Goal: Transaction & Acquisition: Purchase product/service

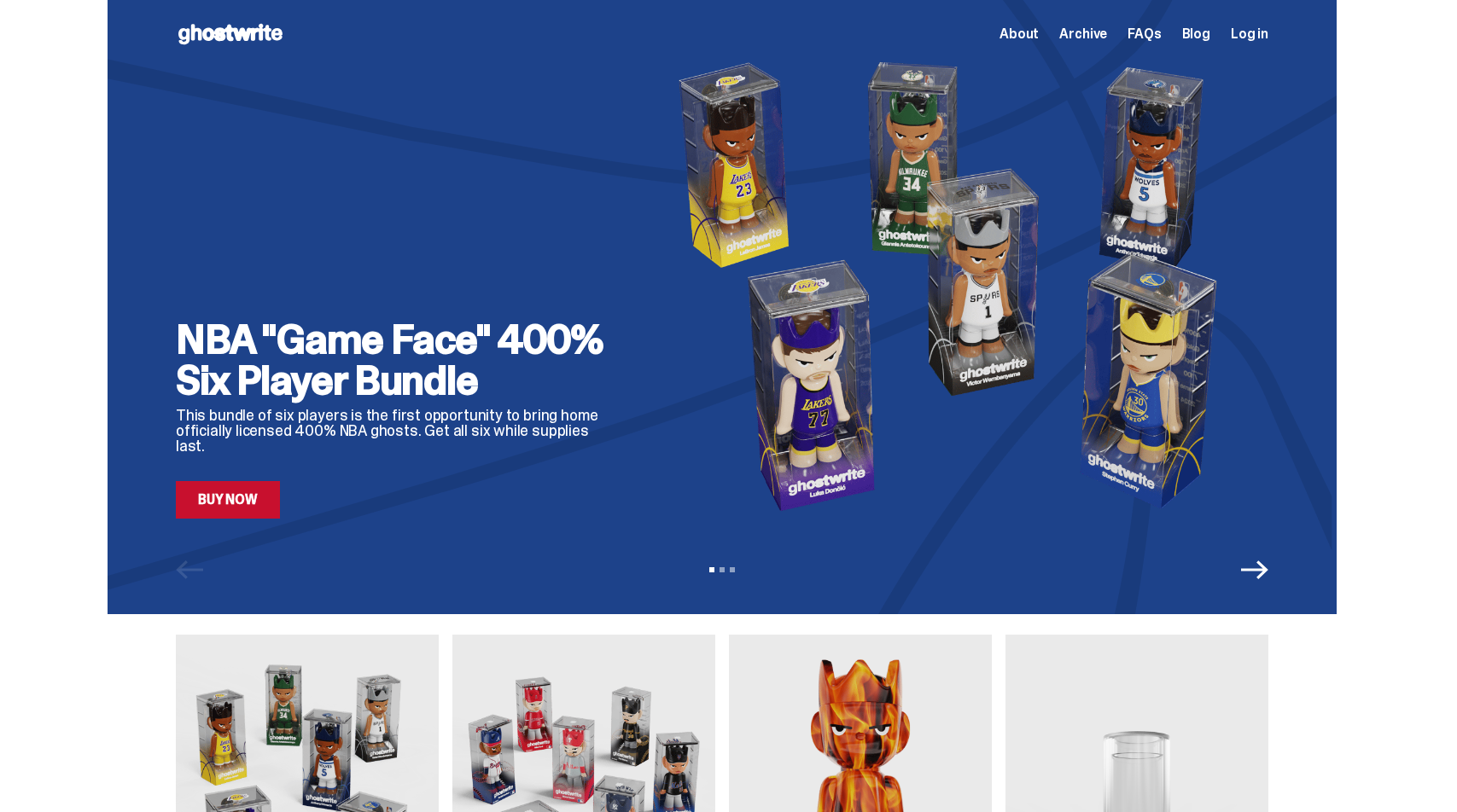
click at [1038, 32] on span "About" at bounding box center [1019, 34] width 39 height 14
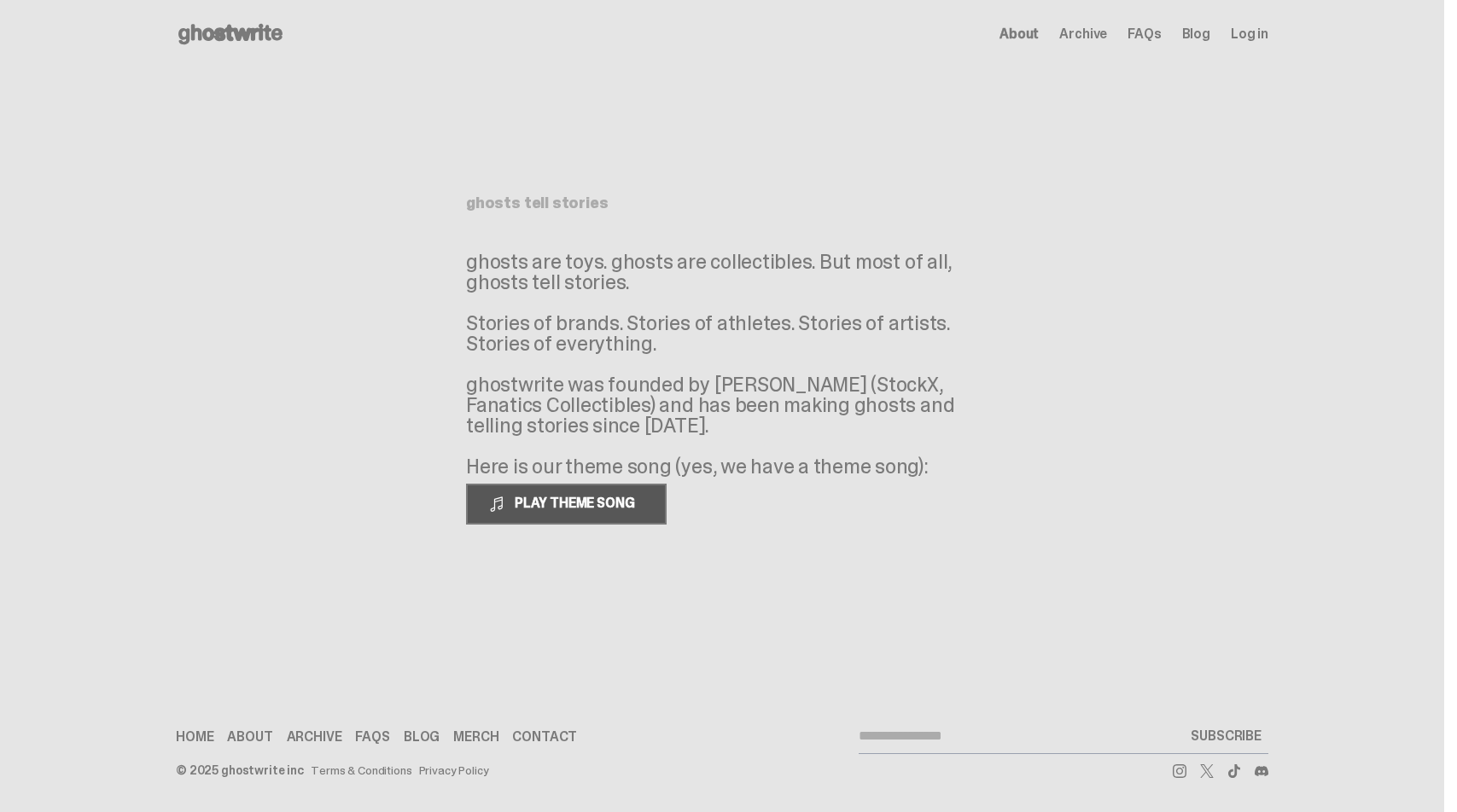
click at [572, 501] on span "PLAY THEME SONG" at bounding box center [576, 503] width 137 height 18
click at [484, 736] on link "Merch" at bounding box center [476, 737] width 45 height 14
click at [501, 506] on span at bounding box center [496, 504] width 17 height 17
click at [1036, 33] on span "About" at bounding box center [1019, 34] width 39 height 14
click at [1025, 35] on span "About" at bounding box center [1019, 34] width 39 height 14
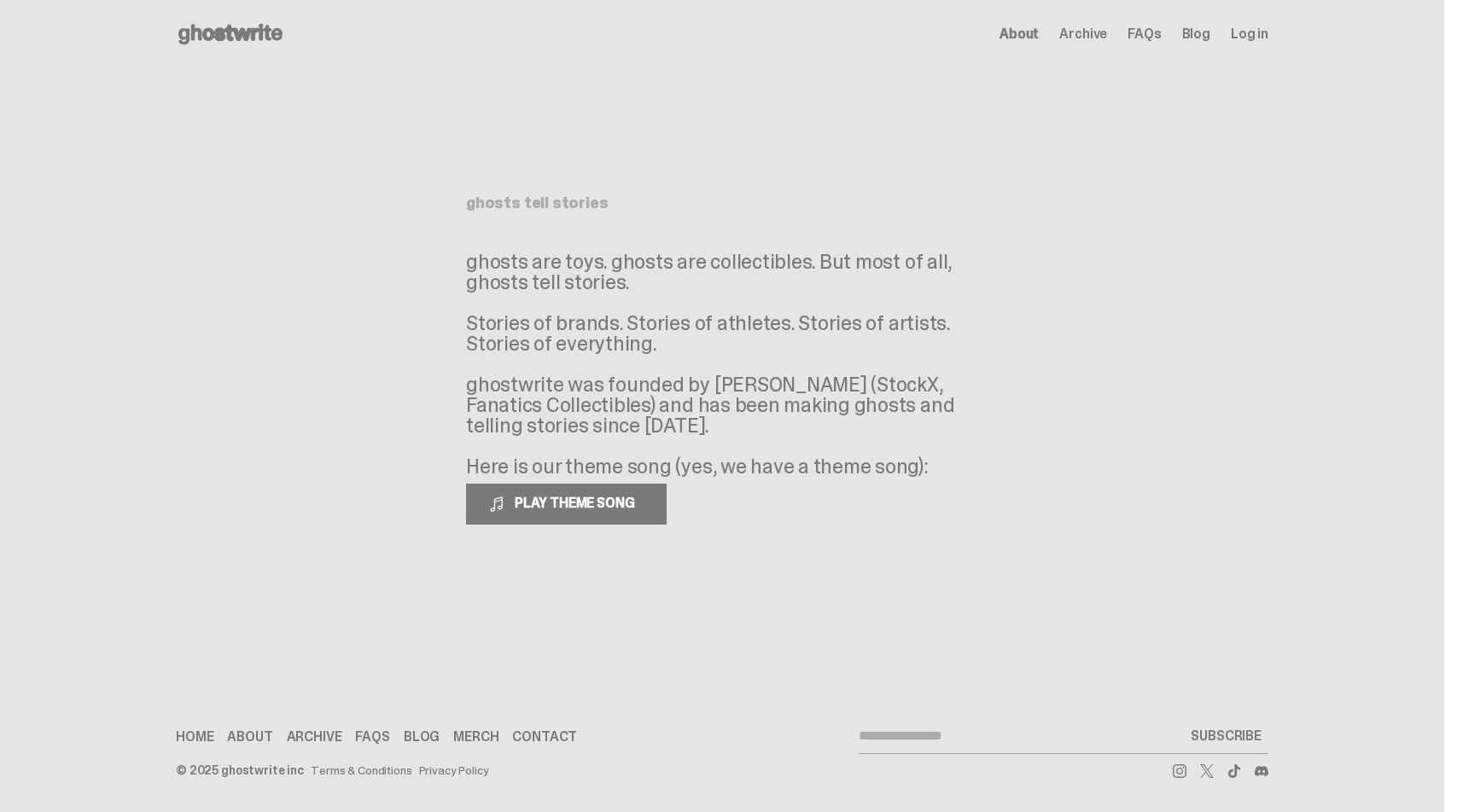
click at [1095, 37] on span "Archive" at bounding box center [1082, 34] width 47 height 14
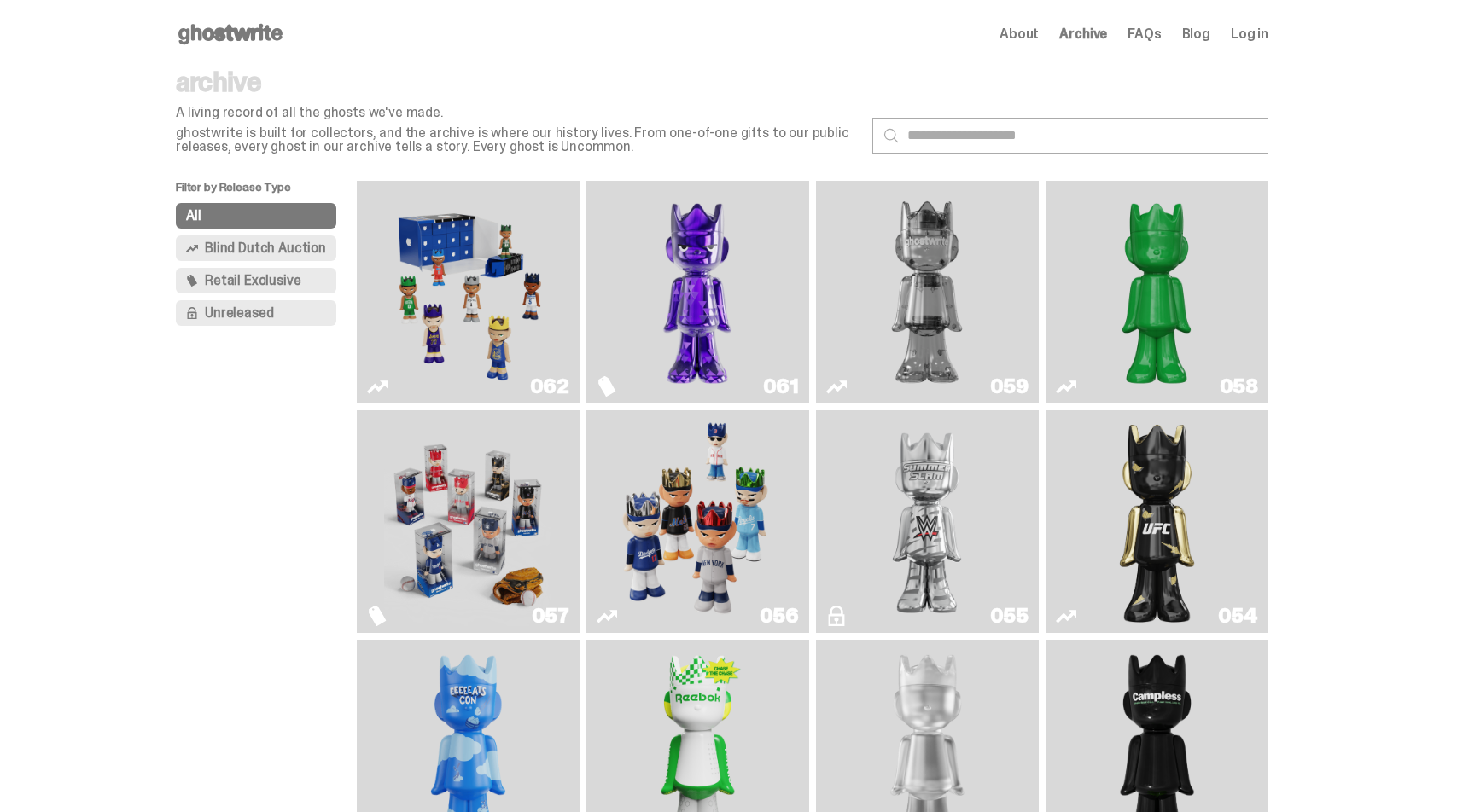
click at [1035, 34] on span "About" at bounding box center [1019, 34] width 39 height 14
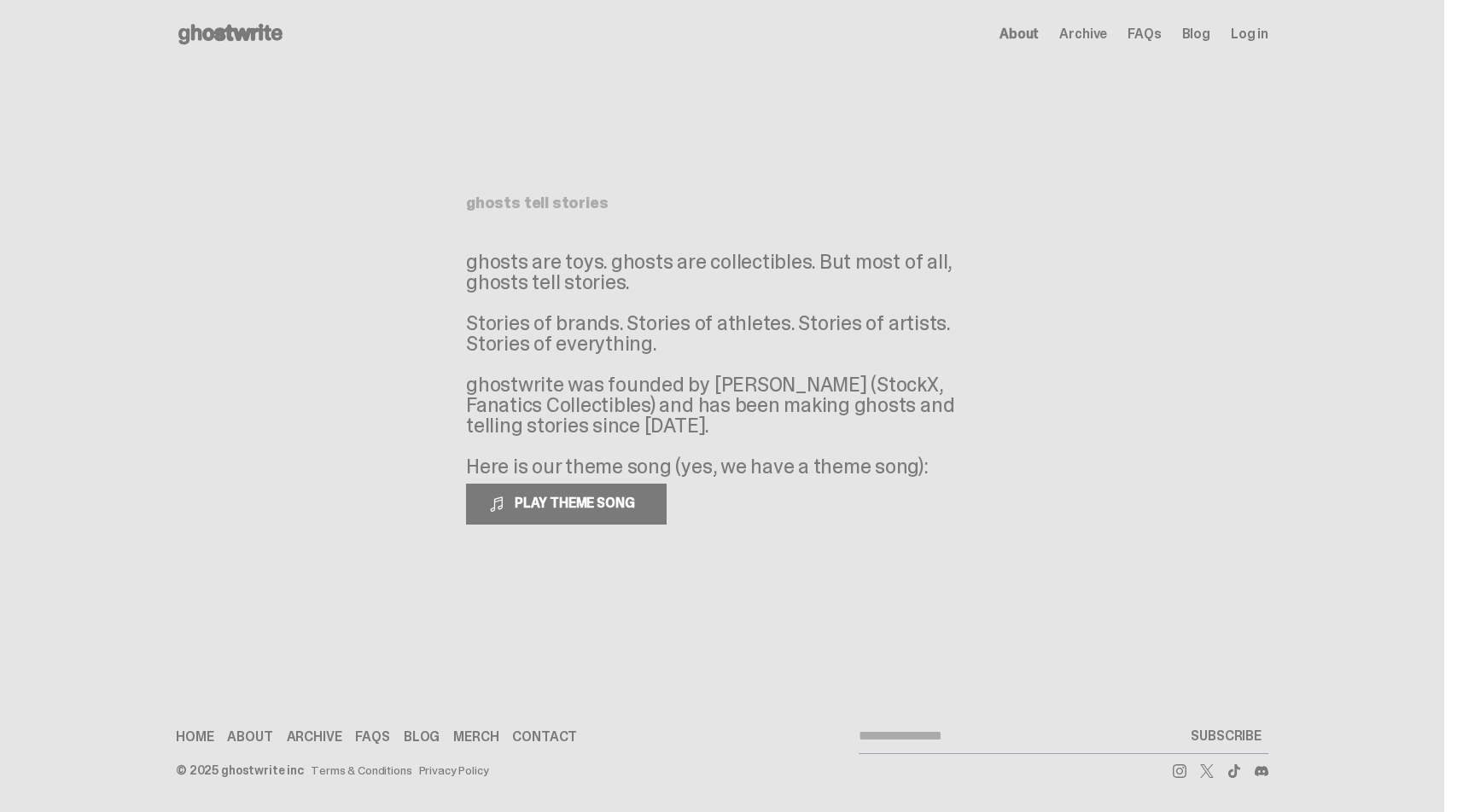
click at [1209, 34] on link "Blog" at bounding box center [1196, 34] width 29 height 14
click at [1038, 34] on span "About" at bounding box center [1019, 34] width 39 height 14
click at [212, 38] on use at bounding box center [231, 34] width 104 height 21
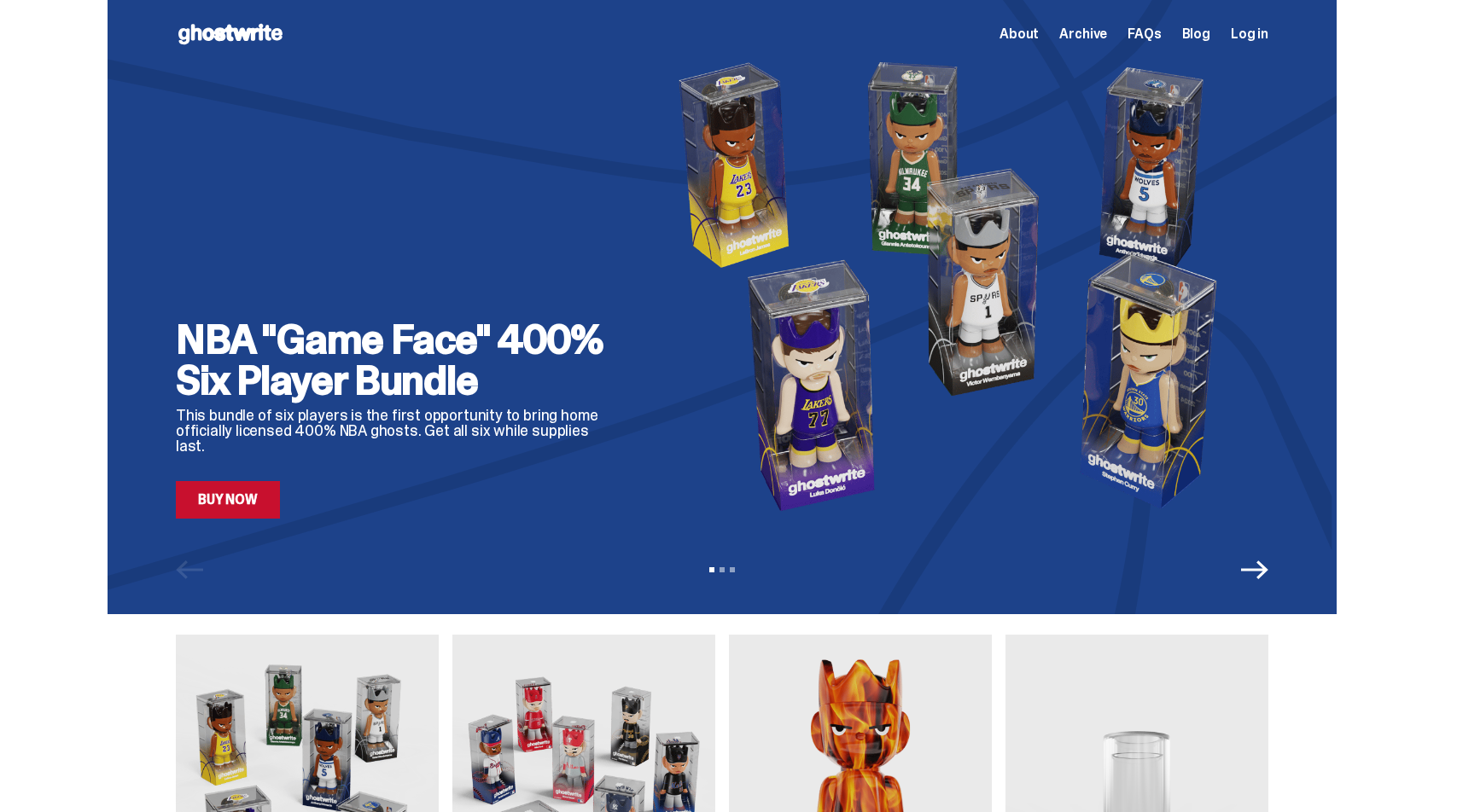
click at [248, 507] on link "Buy Now" at bounding box center [228, 500] width 104 height 37
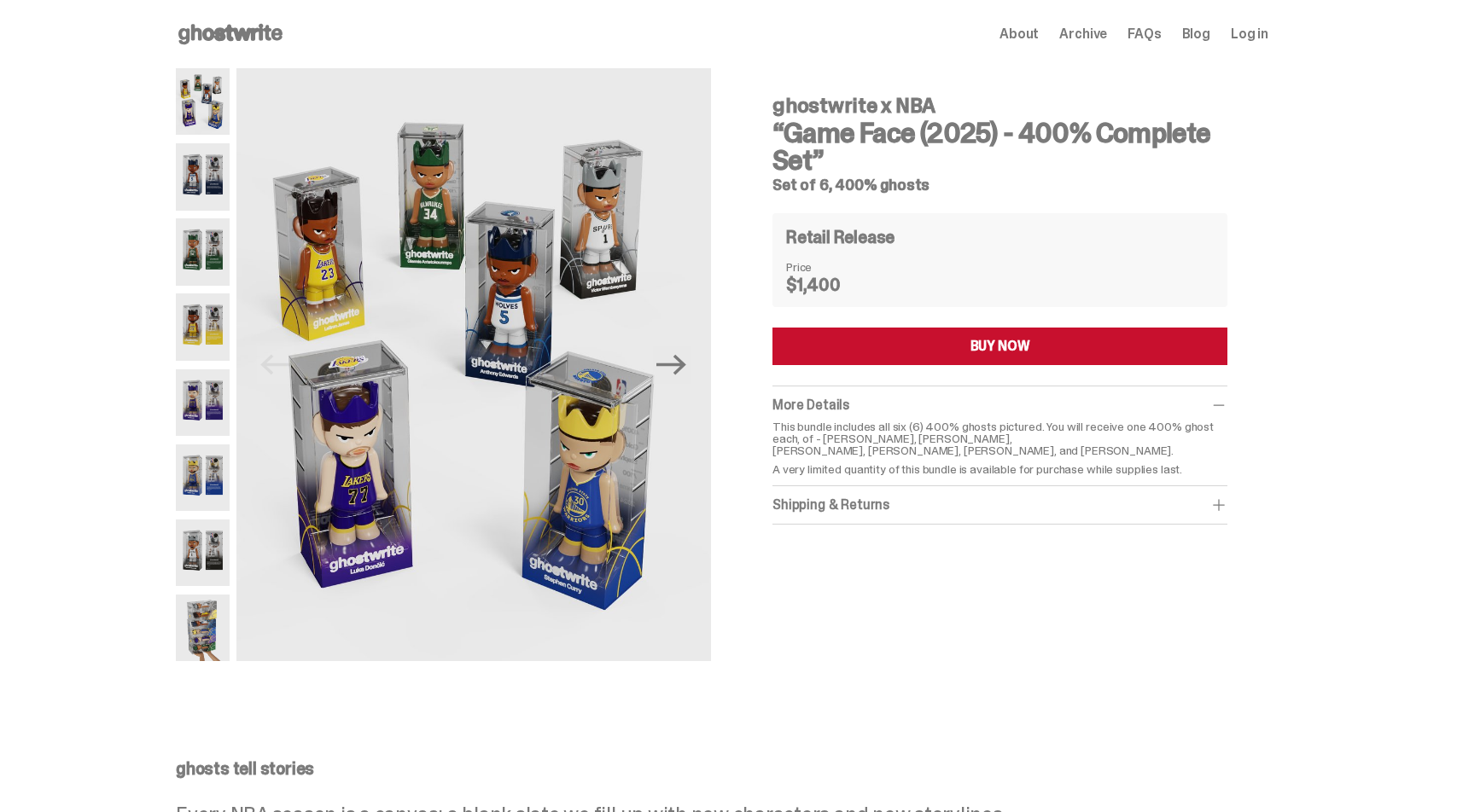
click at [195, 320] on img at bounding box center [202, 327] width 54 height 67
